Goal: Transaction & Acquisition: Purchase product/service

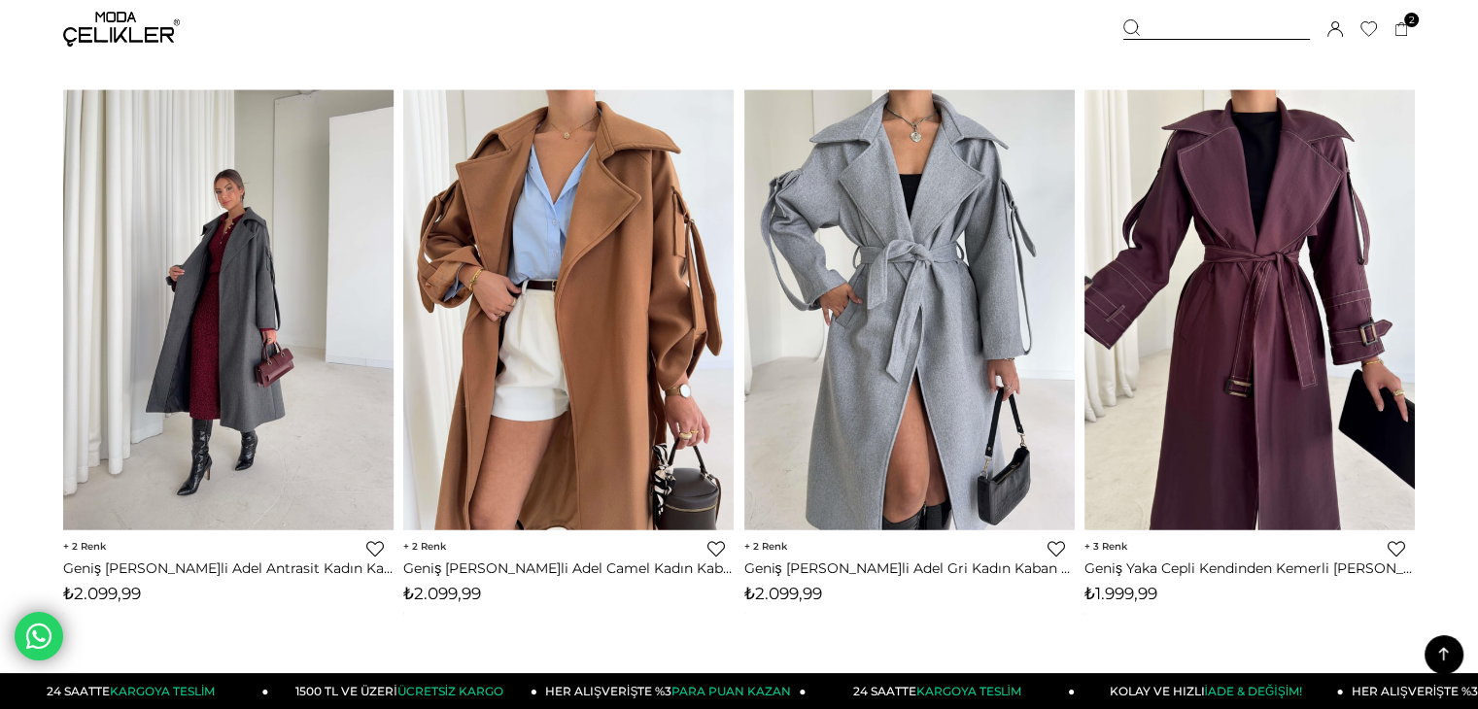
scroll to position [3188, 0]
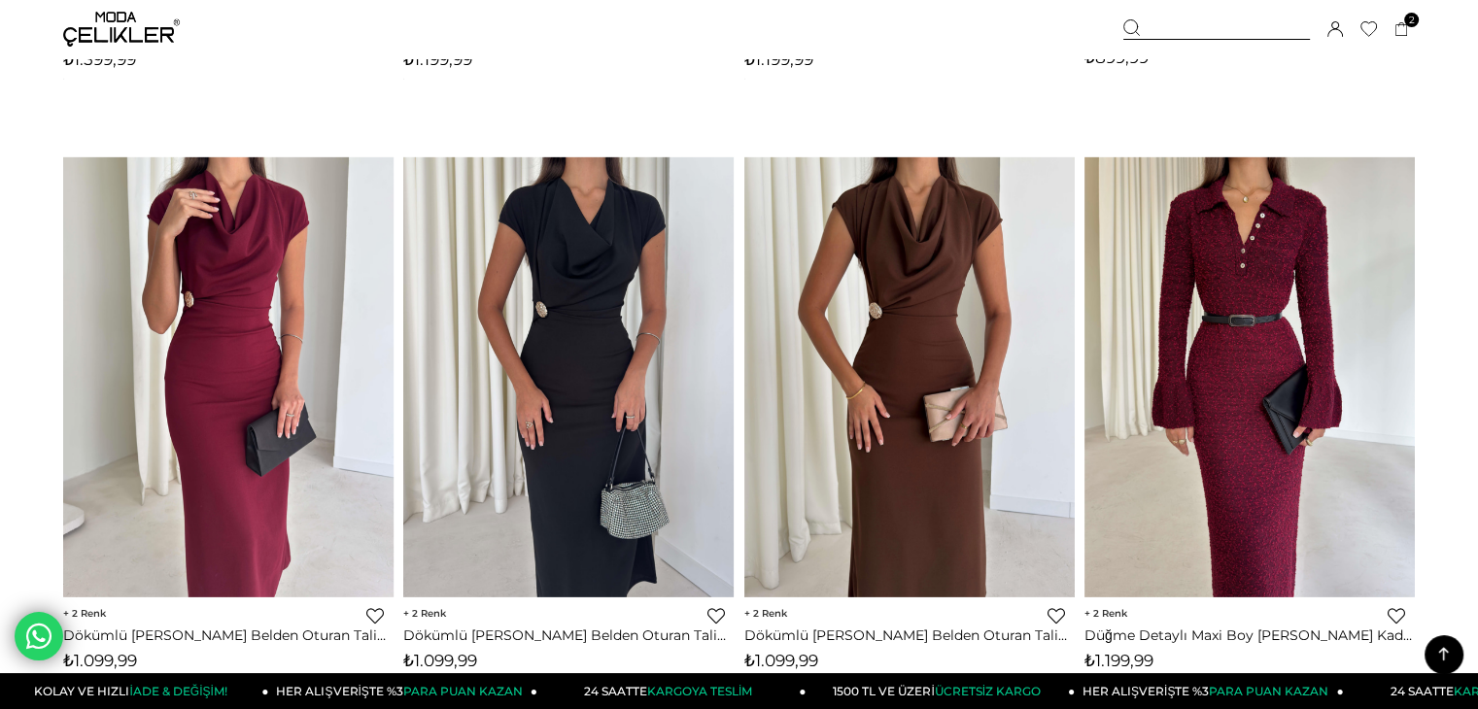
scroll to position [6181, 0]
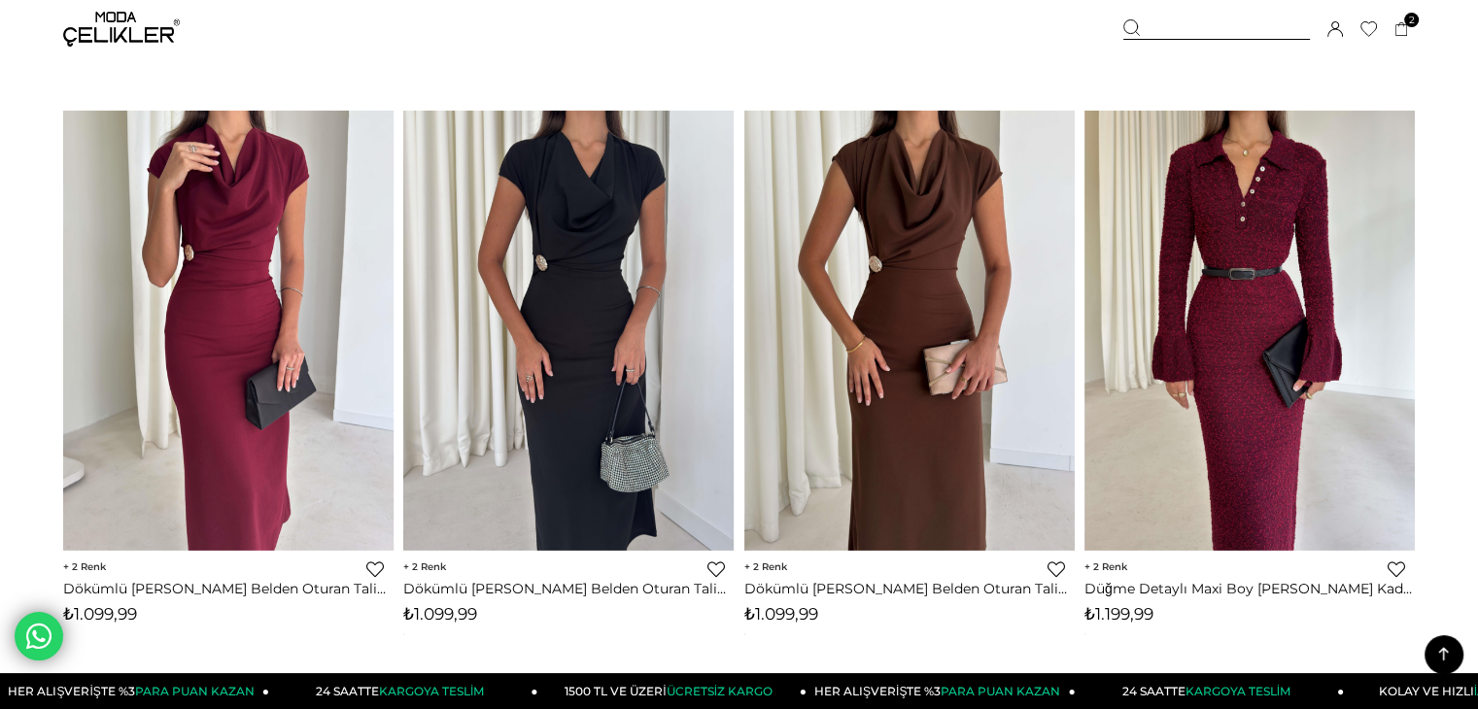
click at [1431, 238] on form "Menü Üye Girişi Üye Ol Hesabım Çıkış Yap Sepetim Favorilerim Yardım Sepetim 2 Ü…" at bounding box center [739, 44] width 1478 height 12333
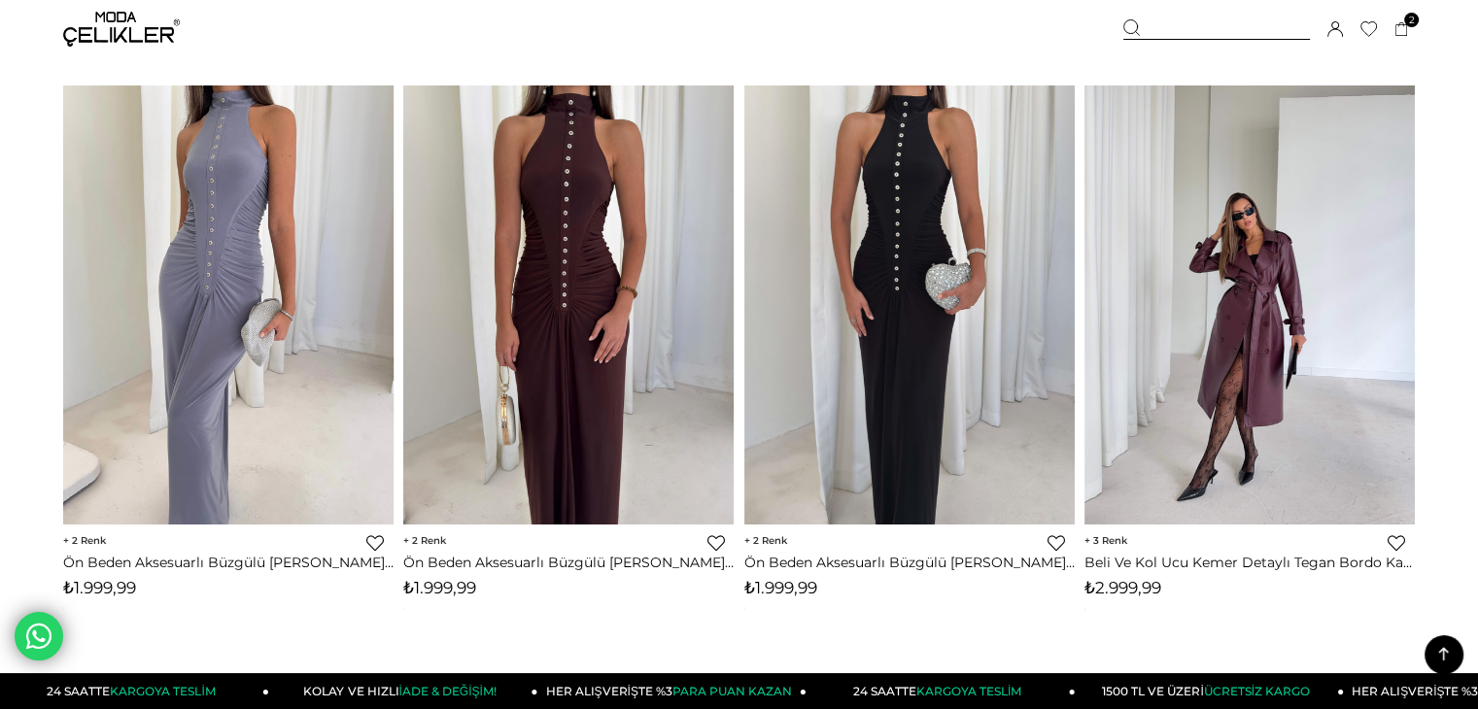
scroll to position [9213, 0]
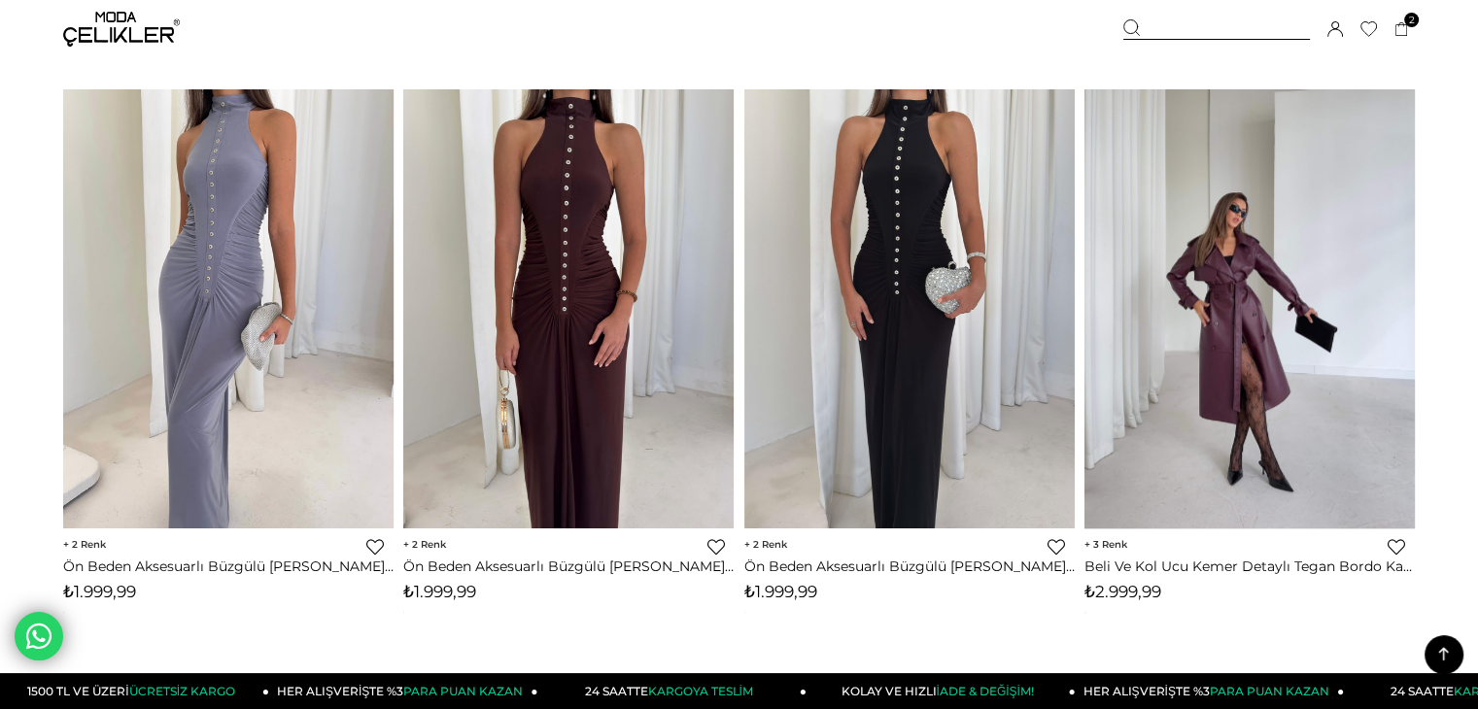
click at [1318, 232] on img at bounding box center [1250, 308] width 330 height 440
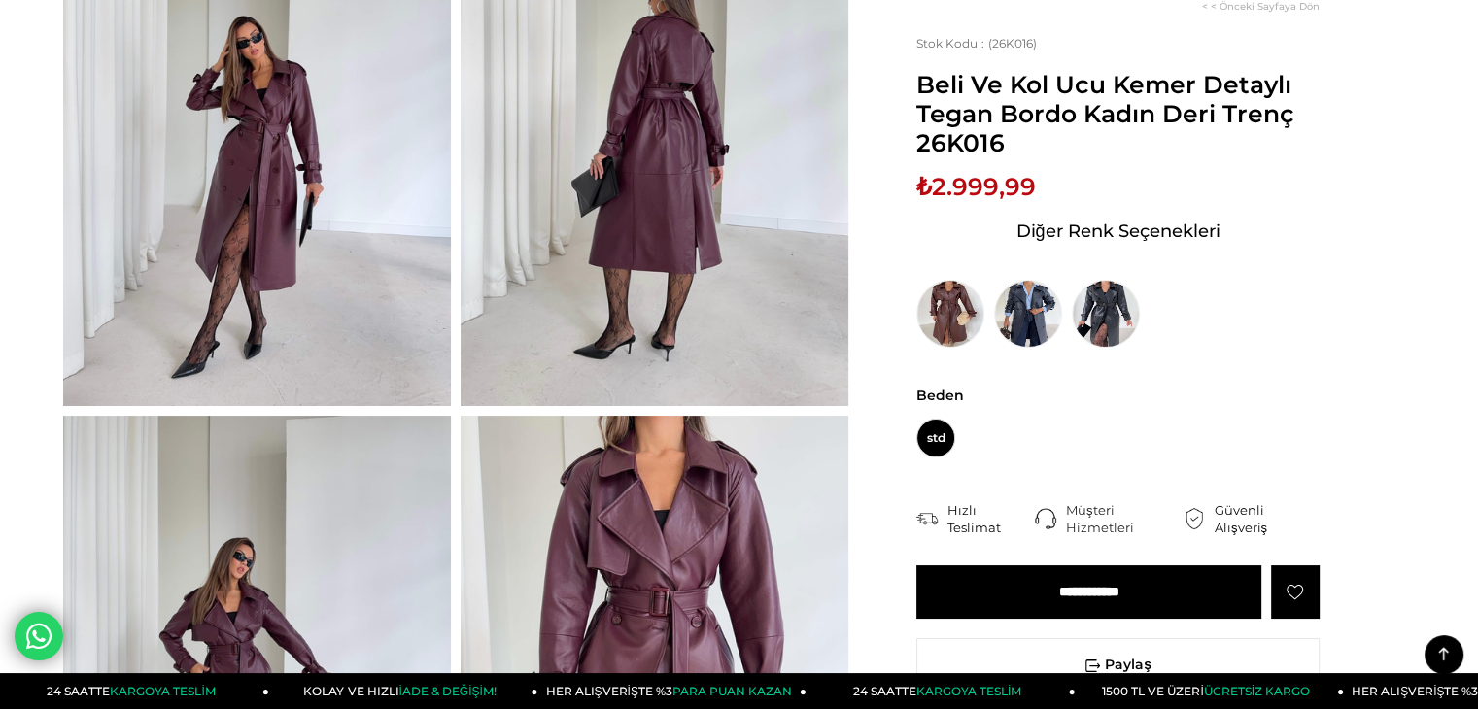
scroll to position [272, 0]
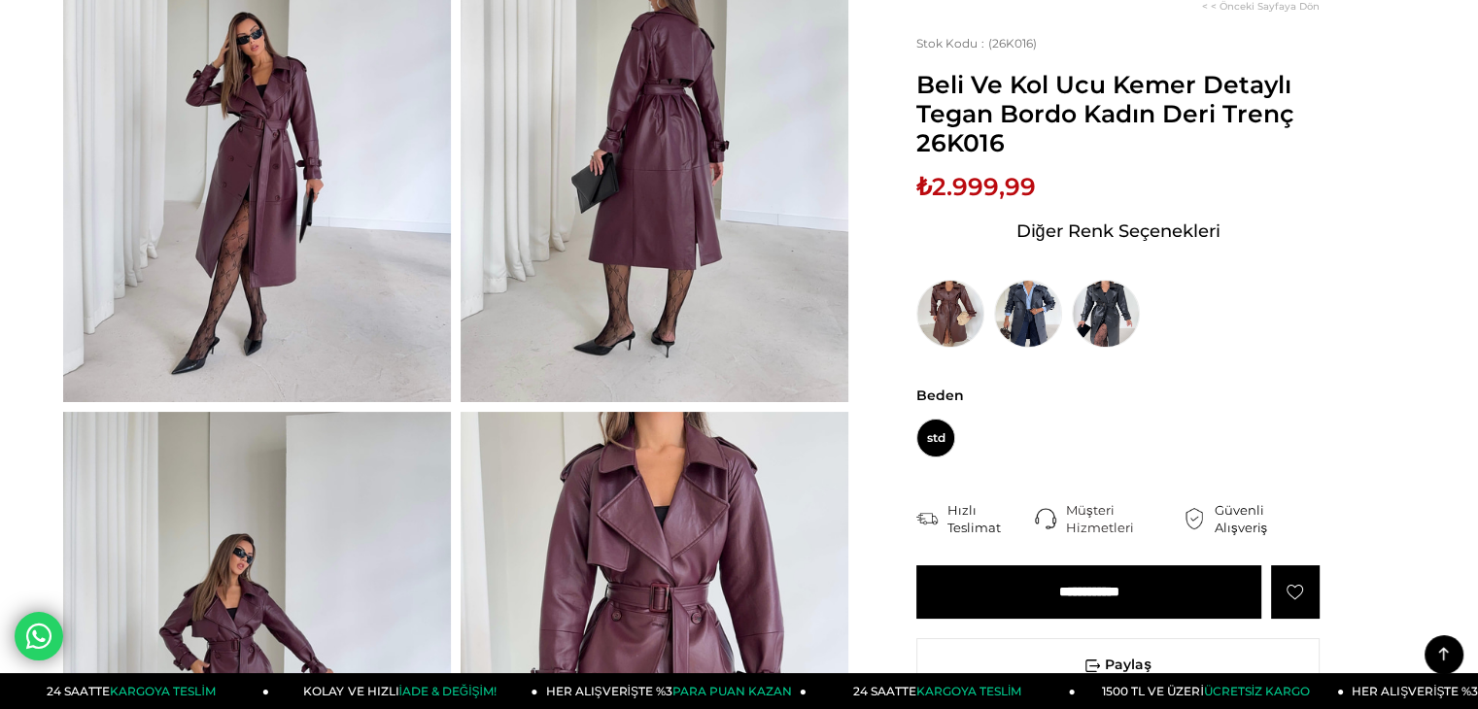
click at [1209, 603] on input "**********" at bounding box center [1088, 592] width 345 height 53
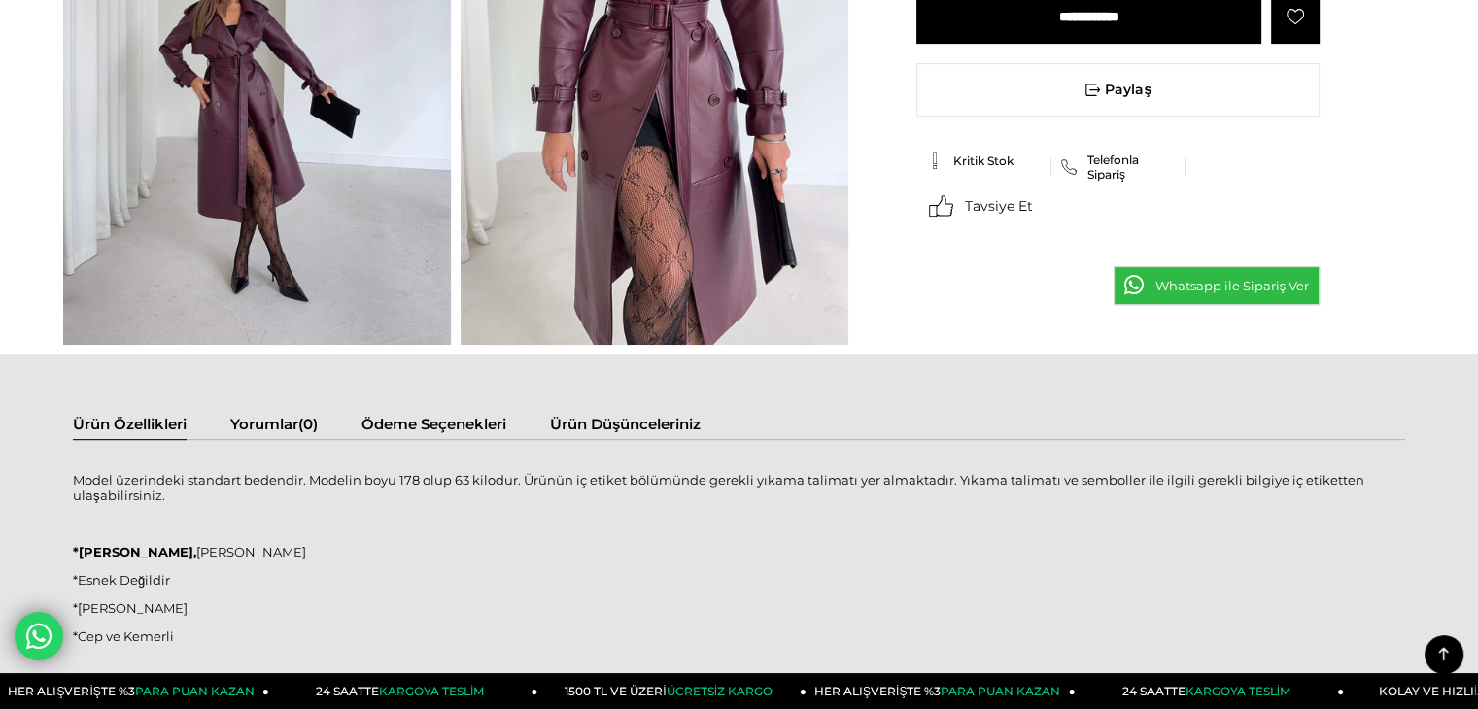
scroll to position [894, 0]
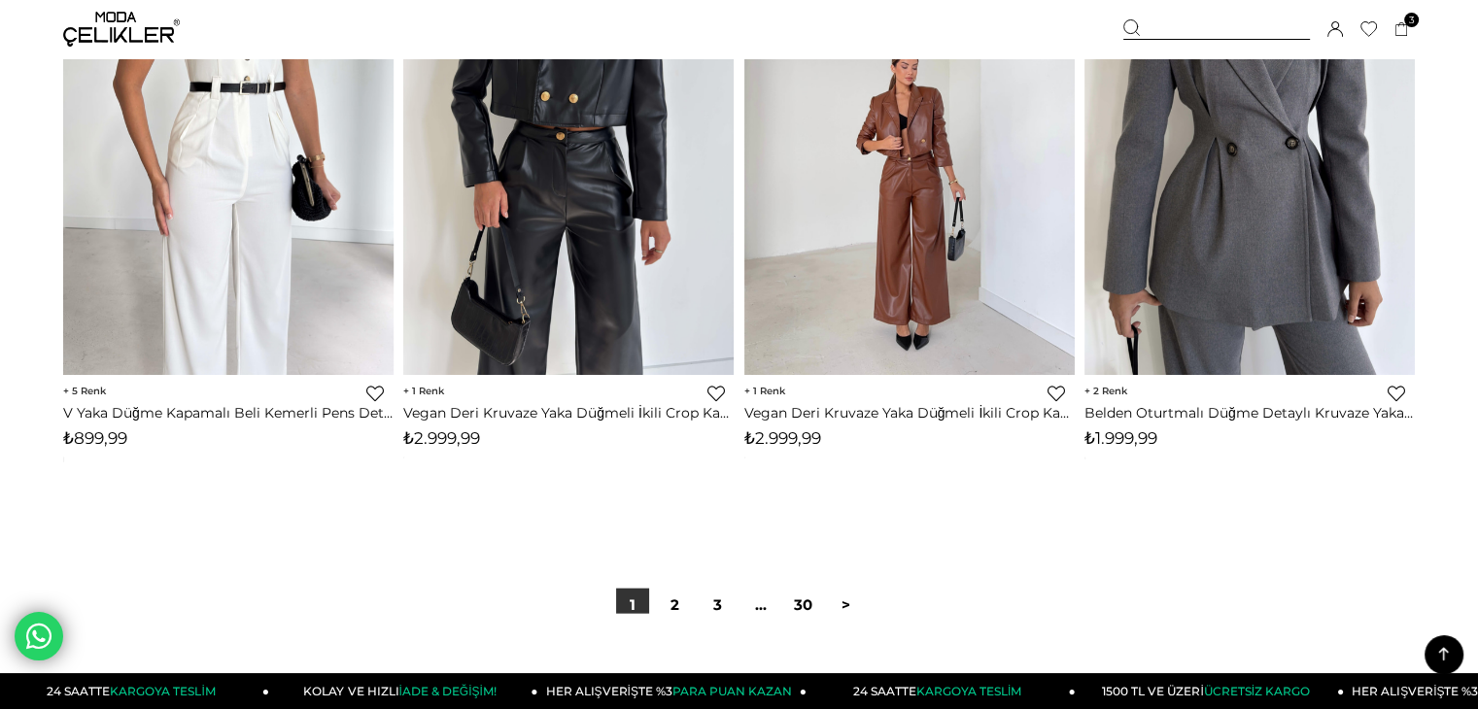
scroll to position [11817, 0]
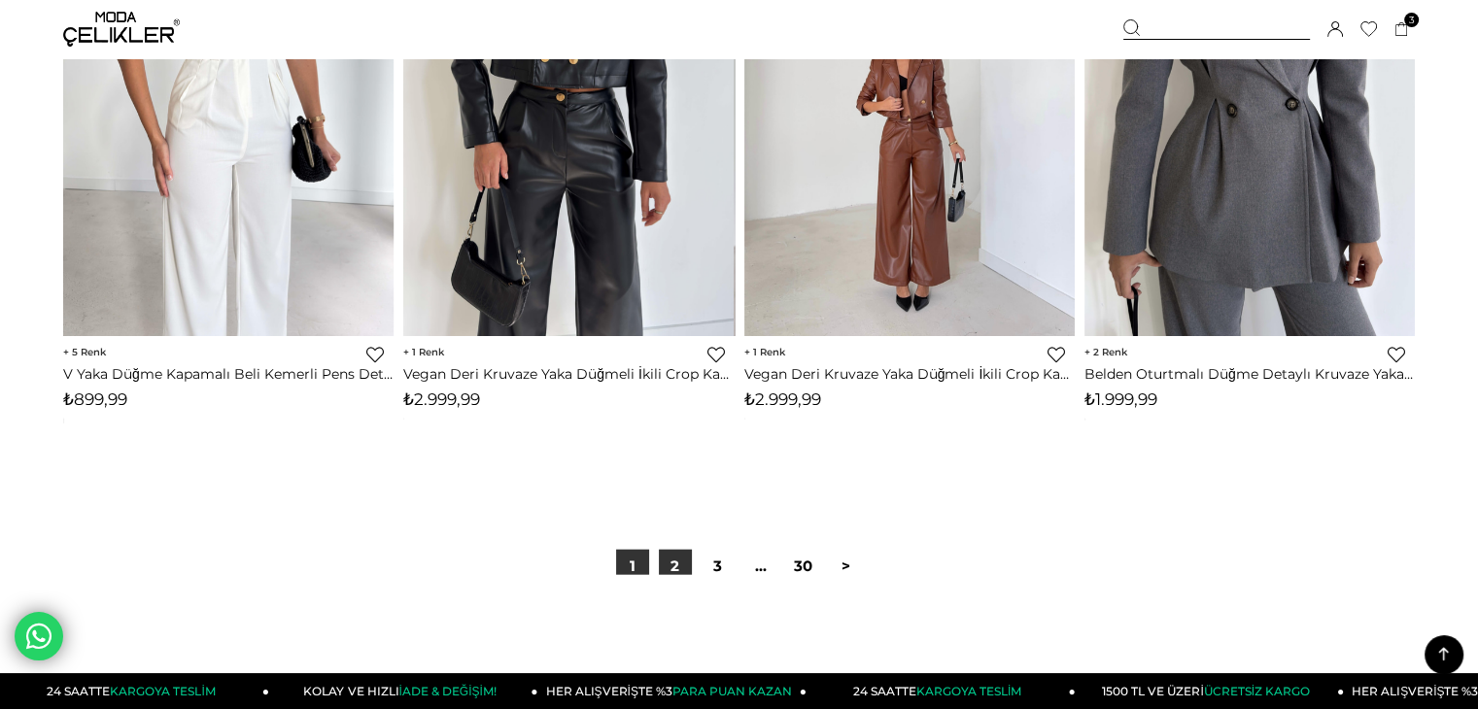
click at [679, 553] on link "2" at bounding box center [675, 566] width 33 height 33
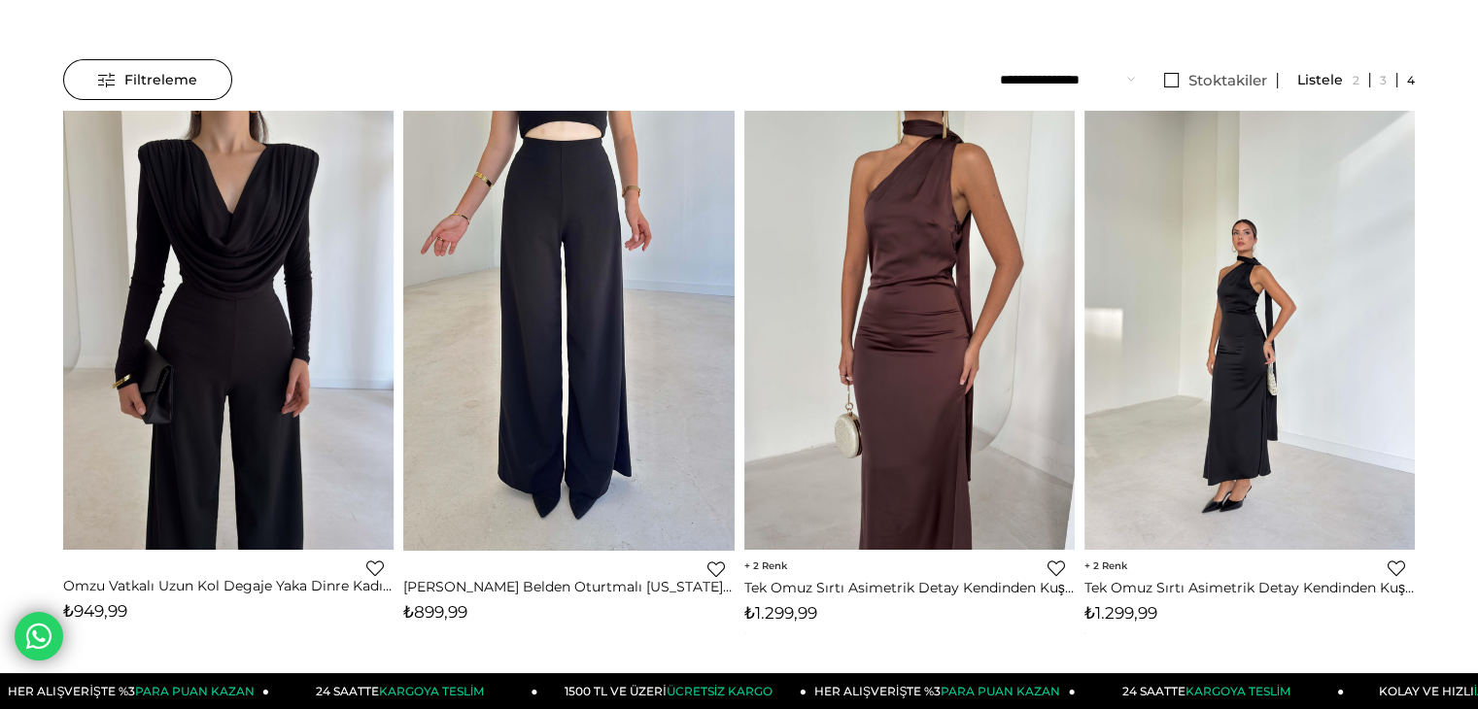
click at [679, 553] on div "Favorilere Ekle Moda Celikler [PERSON_NAME] Belden Oturtmalı [US_STATE] Kadın S…" at bounding box center [568, 391] width 330 height 560
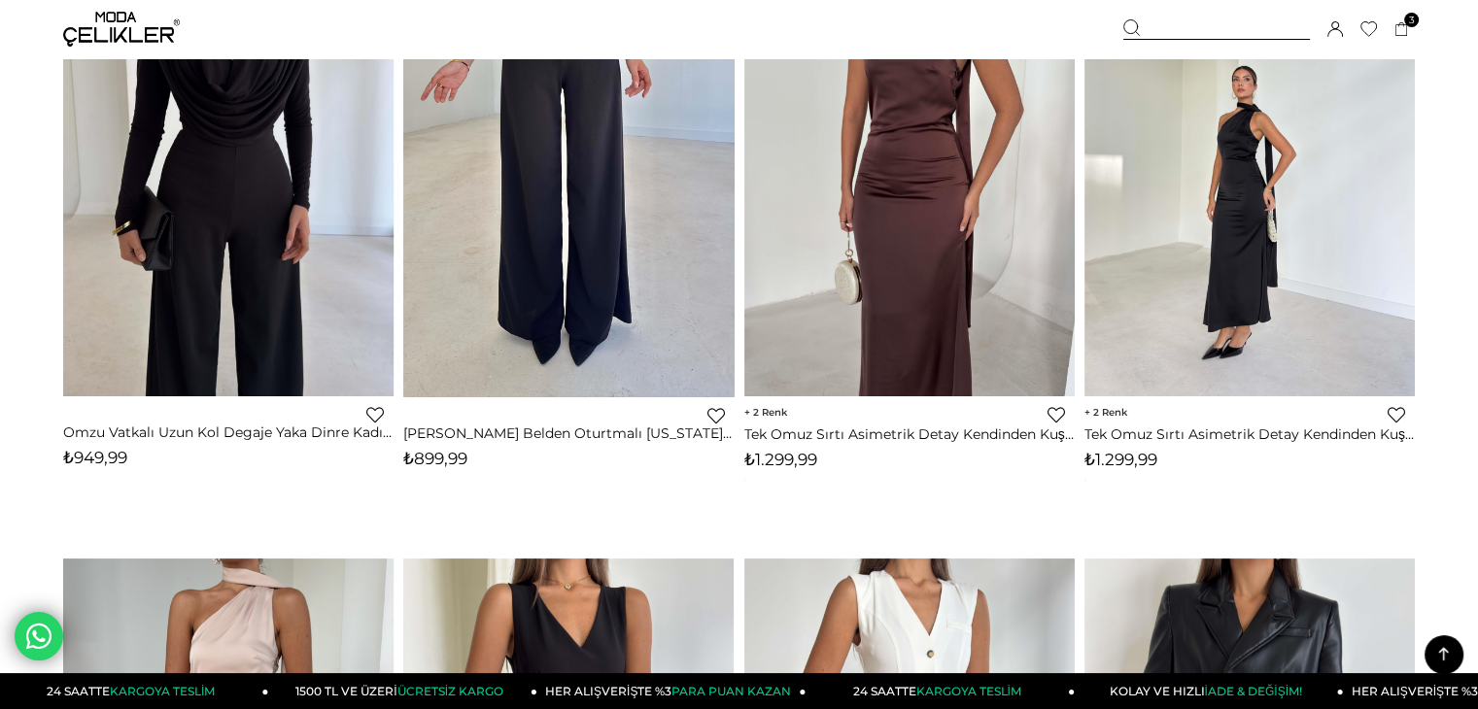
scroll to position [311, 0]
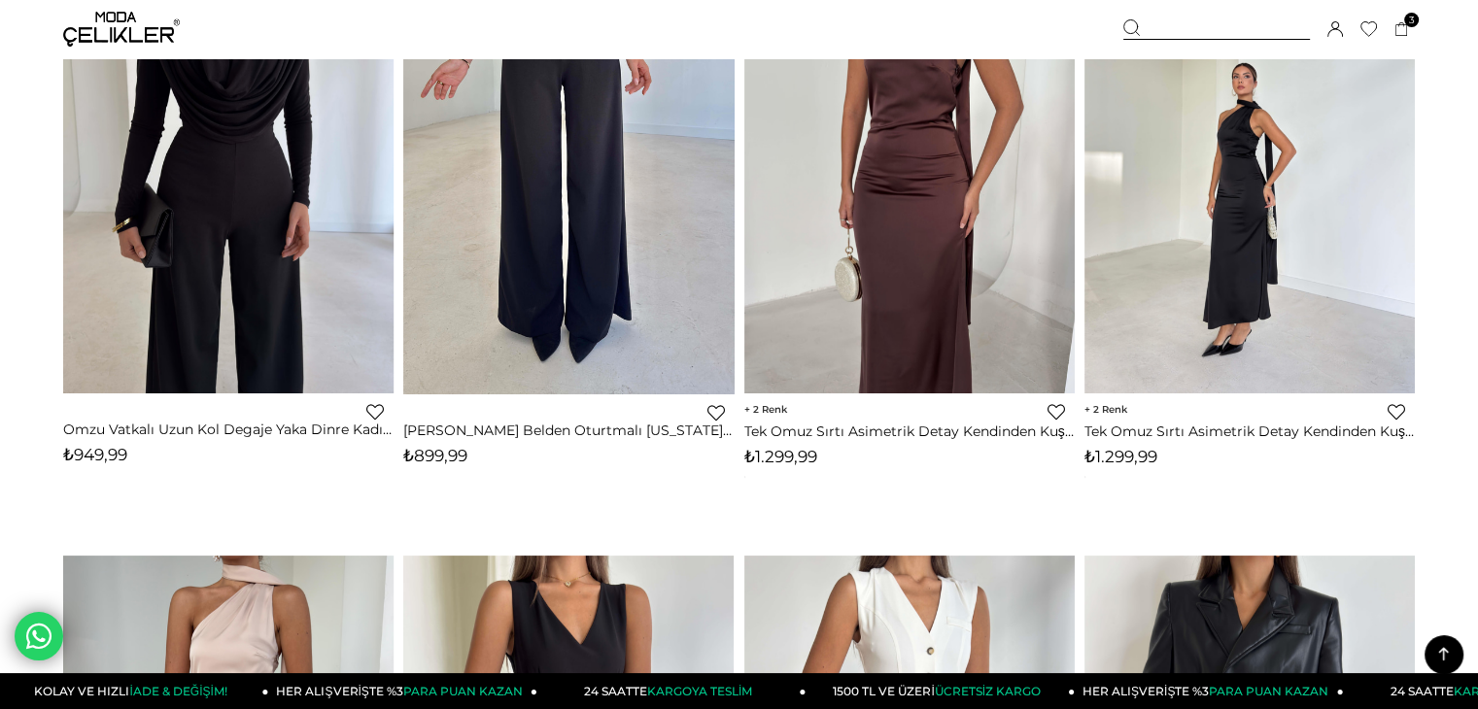
click at [684, 545] on div "Favorilere Ekle Moda Celikler [PERSON_NAME] Belden Oturtmalı [US_STATE] Kadın S…" at bounding box center [568, 255] width 340 height 602
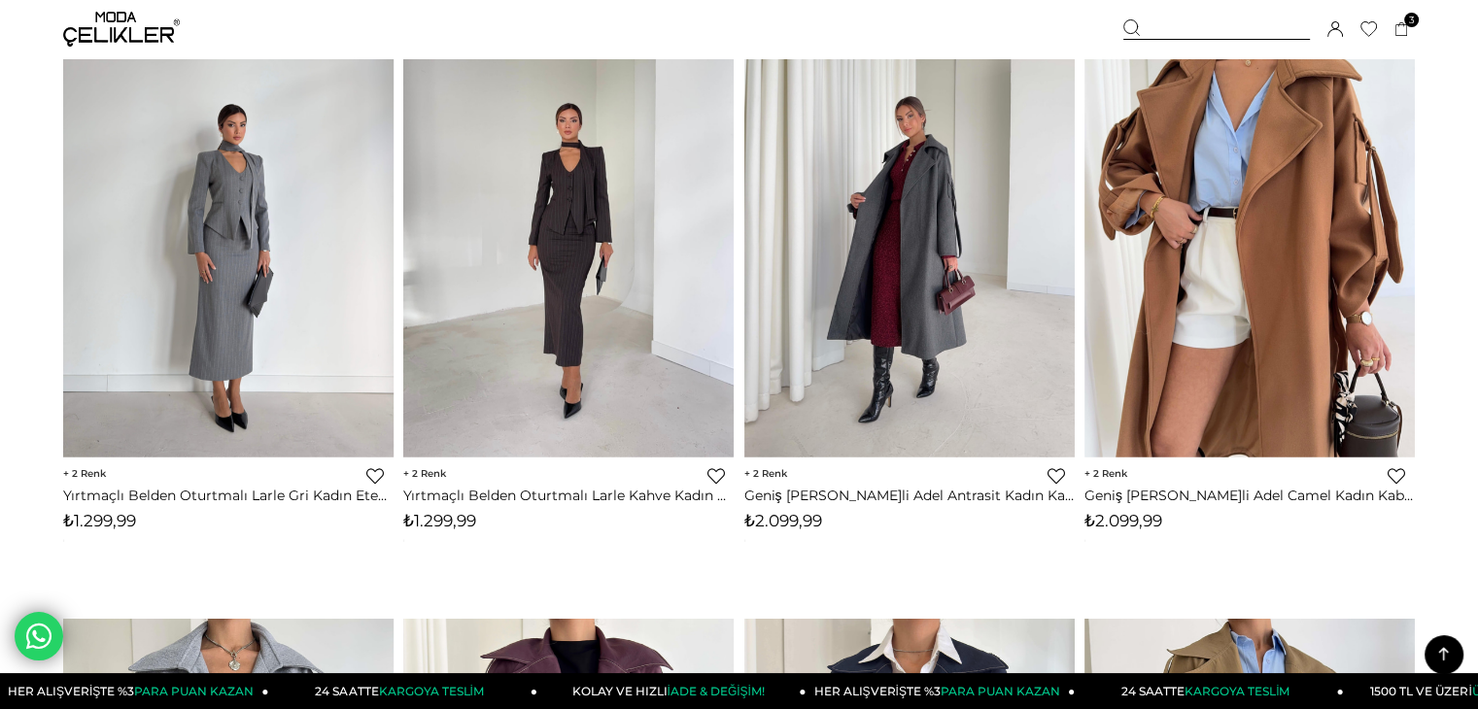
scroll to position [4470, 0]
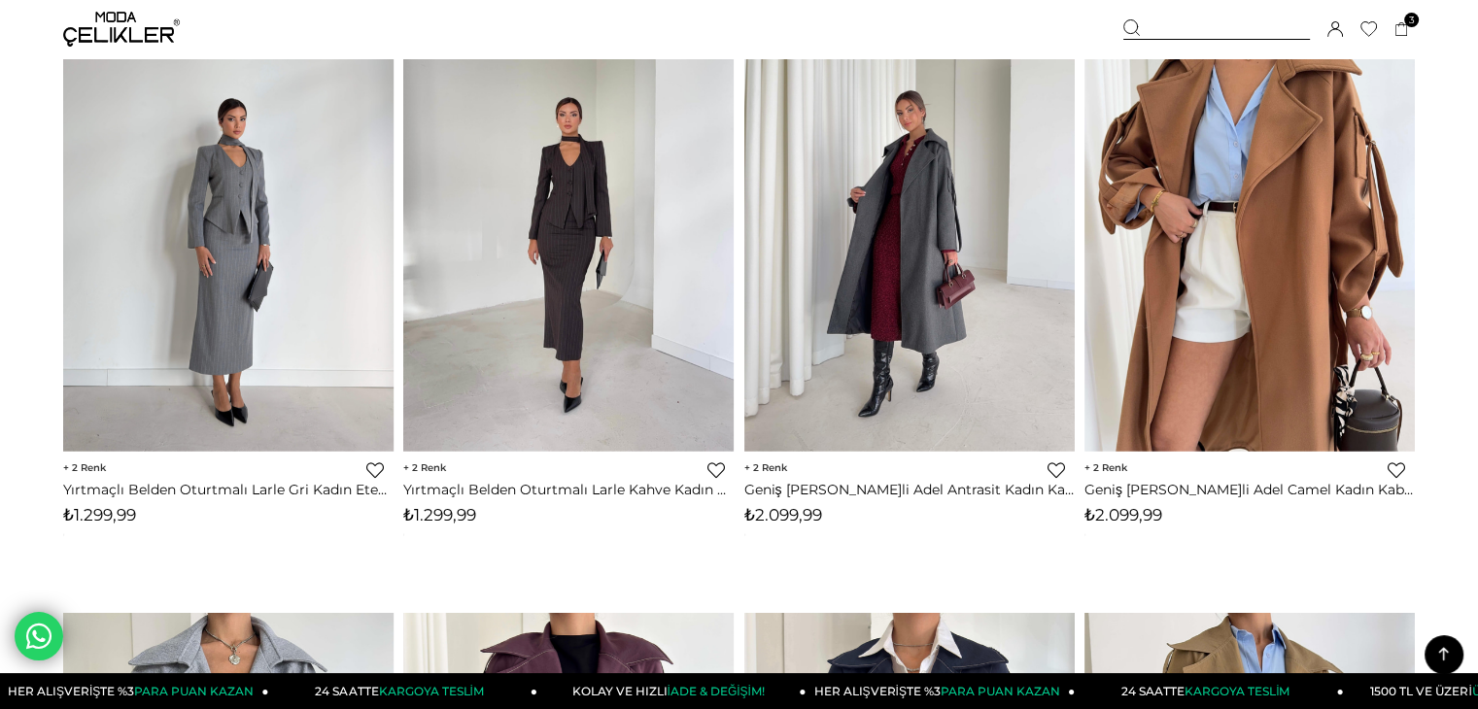
click at [711, 499] on div "‹ › 2 Favorilere Ekle Moda Celikler Yırtmaçlı Belden Oturtmalı Larle Kahve Kadı…" at bounding box center [568, 293] width 330 height 563
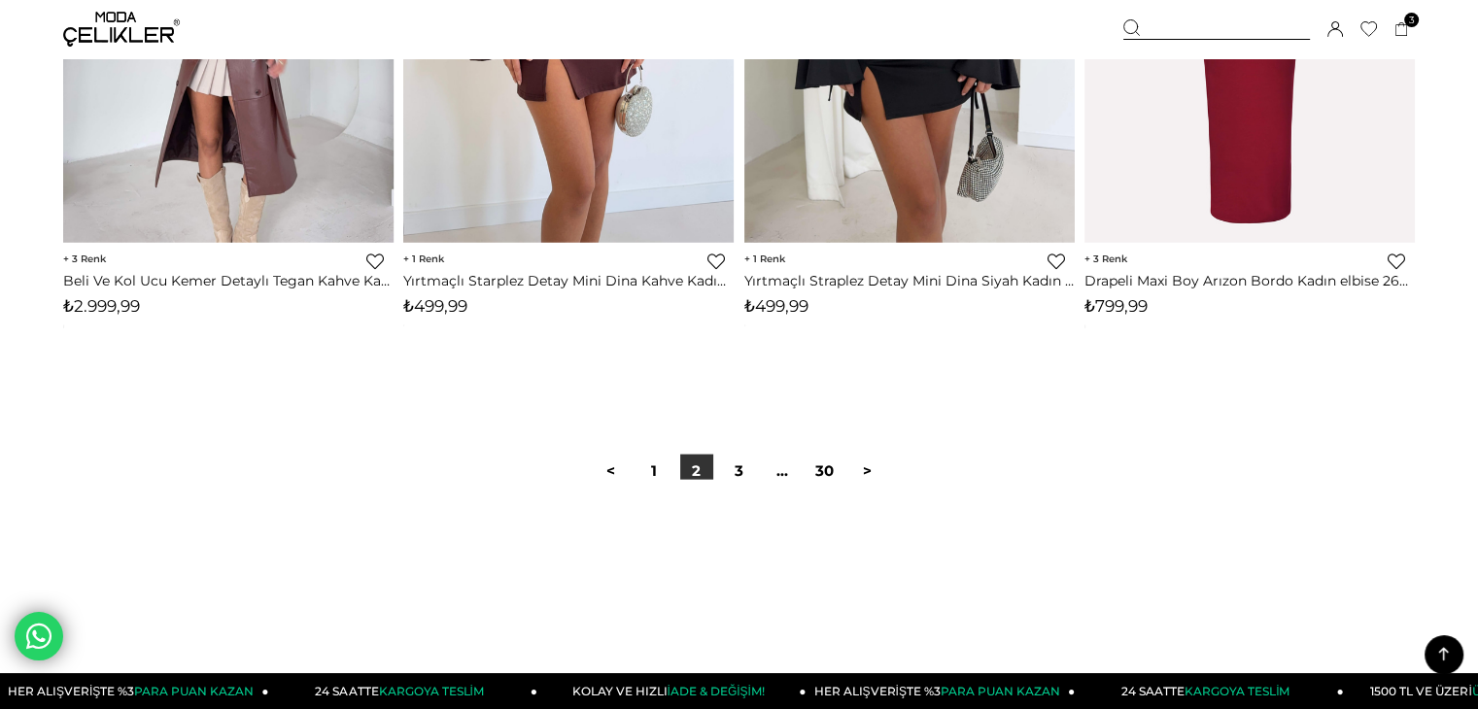
scroll to position [11934, 0]
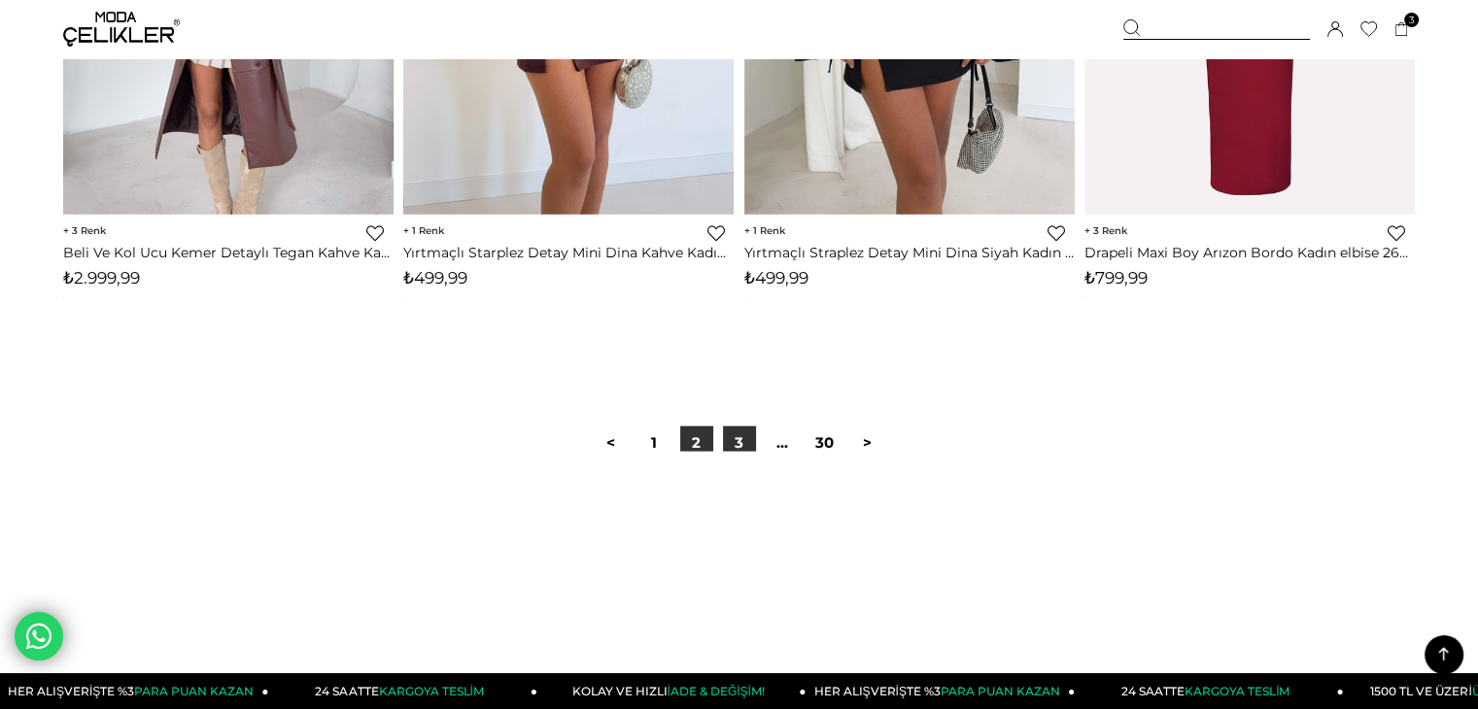
click at [742, 443] on link "3" at bounding box center [739, 443] width 33 height 33
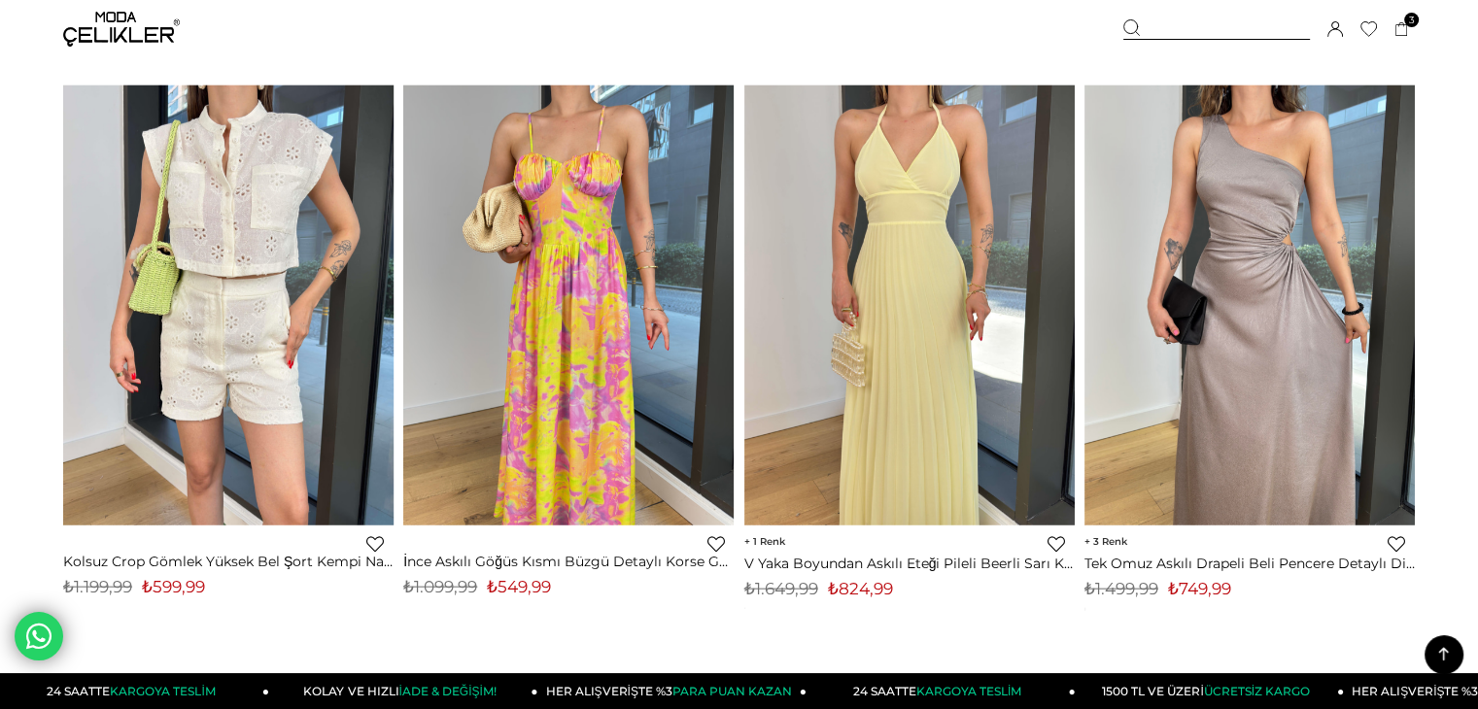
scroll to position [11662, 0]
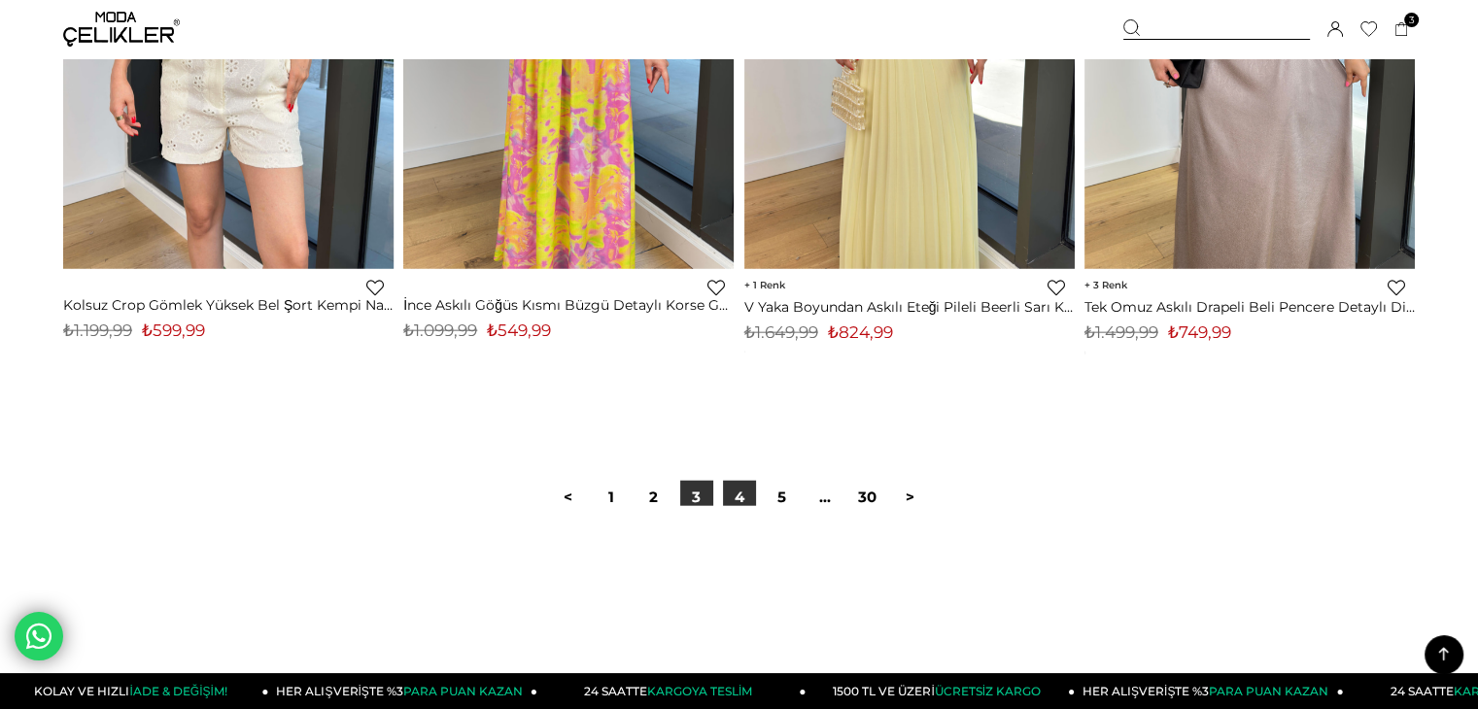
click at [739, 491] on link "4" at bounding box center [739, 497] width 33 height 33
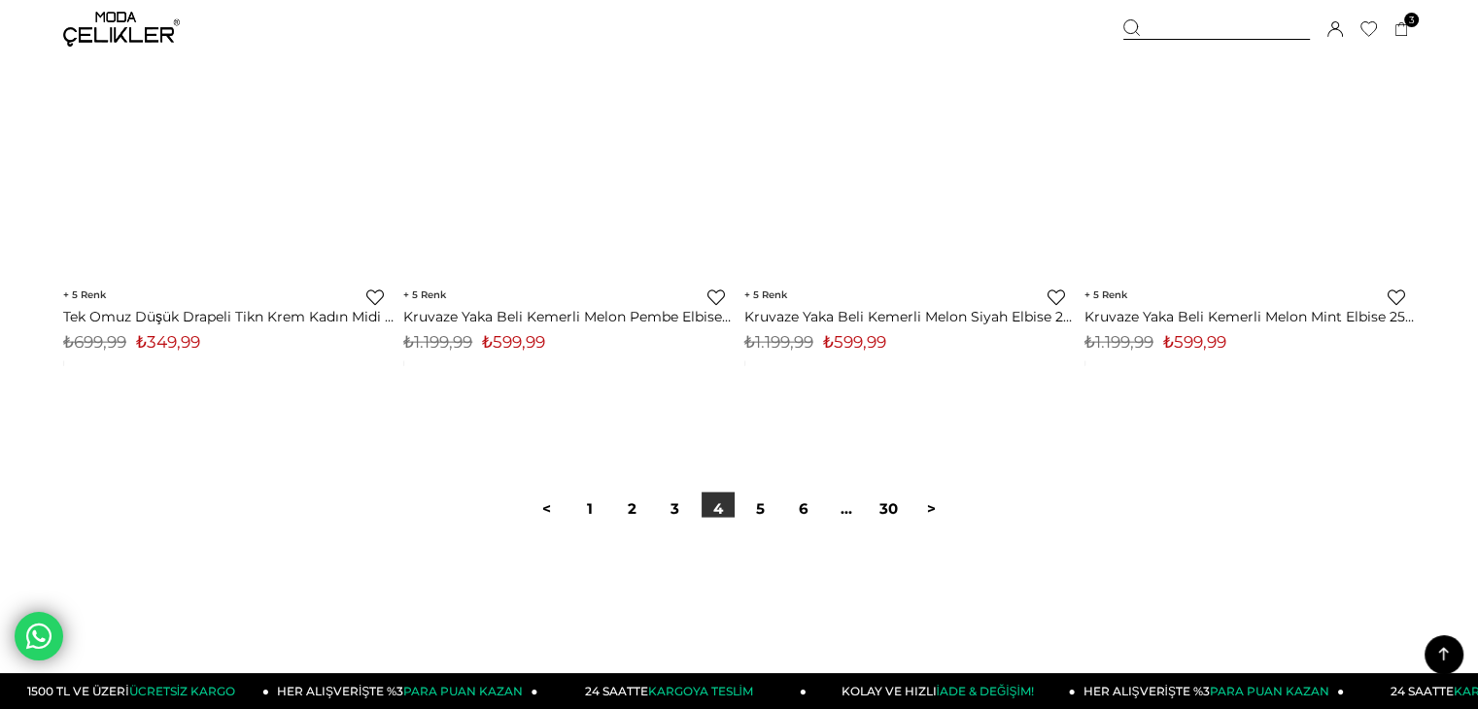
scroll to position [11934, 0]
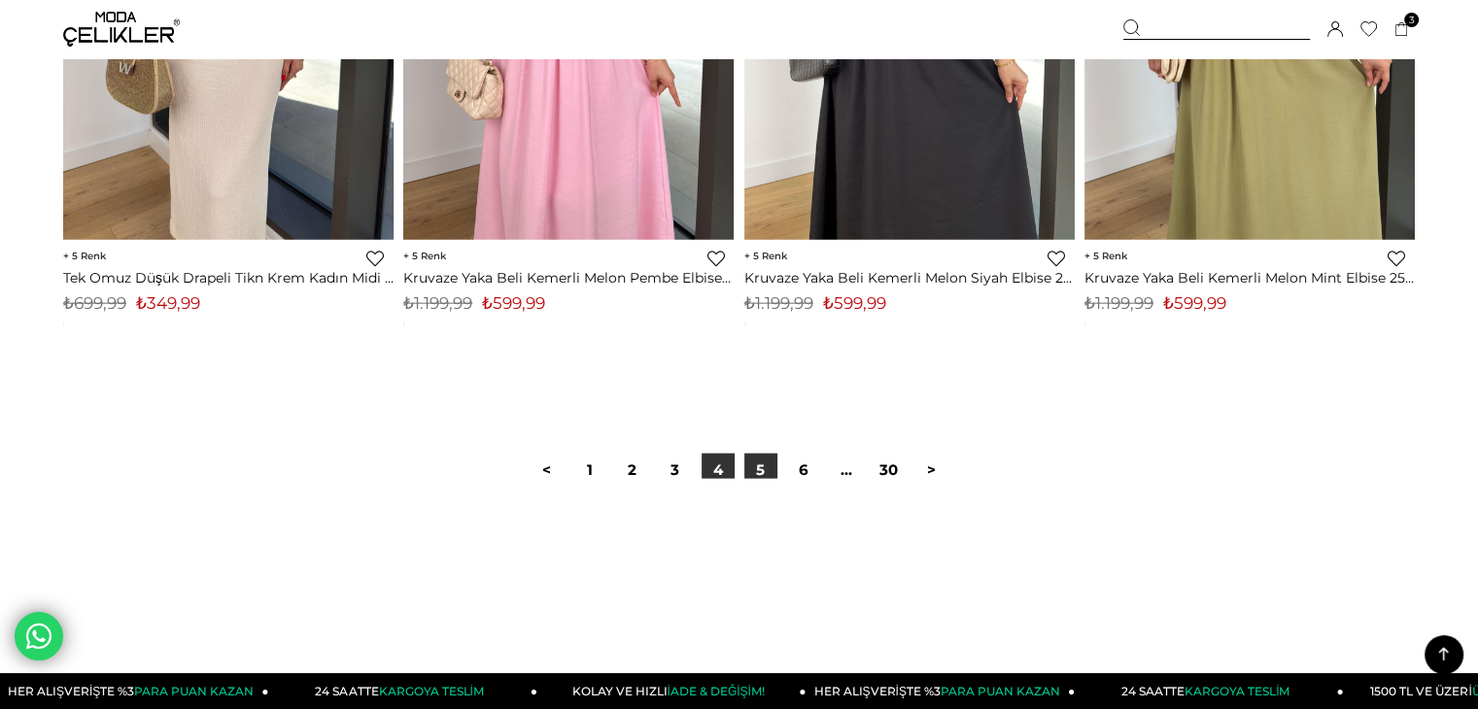
click at [753, 465] on link "5" at bounding box center [760, 470] width 33 height 33
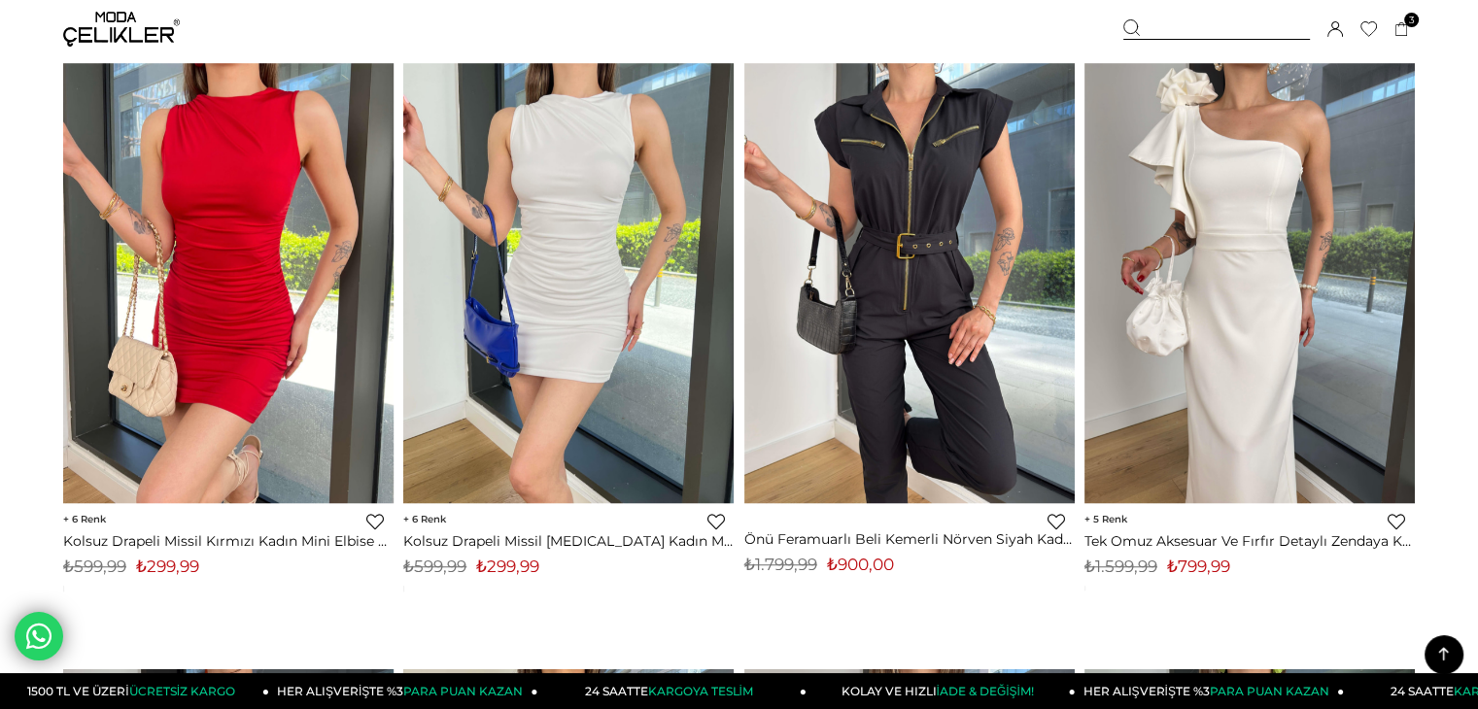
scroll to position [8707, 0]
